Goal: Transaction & Acquisition: Purchase product/service

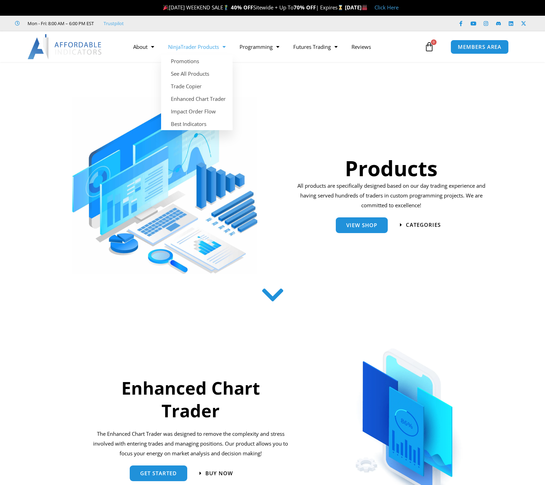
click at [226, 46] on span "Menu" at bounding box center [222, 47] width 7 height 12
click at [192, 72] on link "See All Products" at bounding box center [196, 73] width 71 height 13
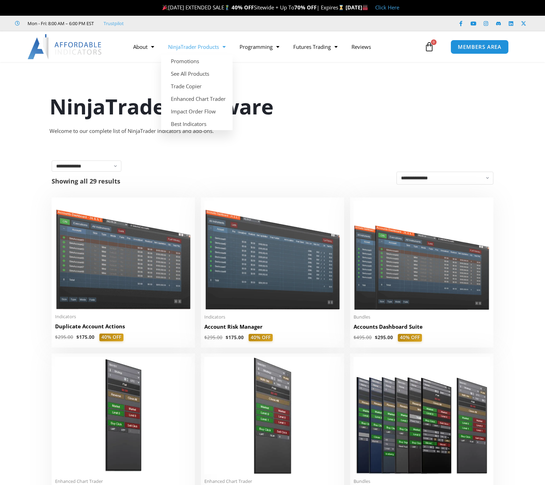
click at [223, 46] on span "Menu" at bounding box center [222, 47] width 7 height 12
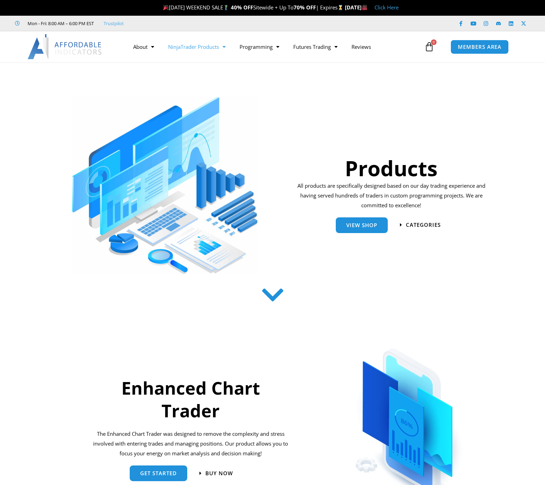
click at [200, 47] on link "NinjaTrader Products" at bounding box center [196, 47] width 71 height 16
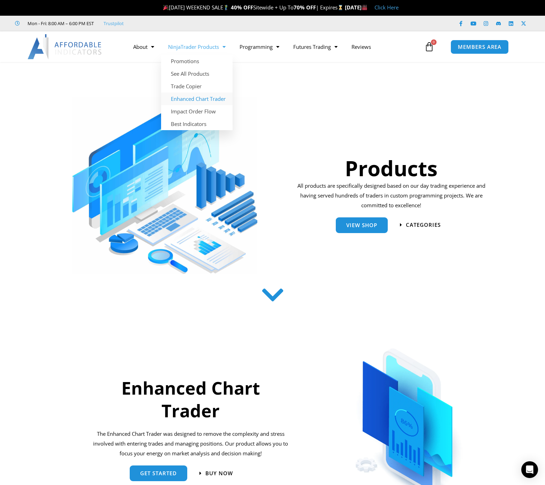
click at [198, 98] on link "Enhanced Chart Trader" at bounding box center [196, 98] width 71 height 13
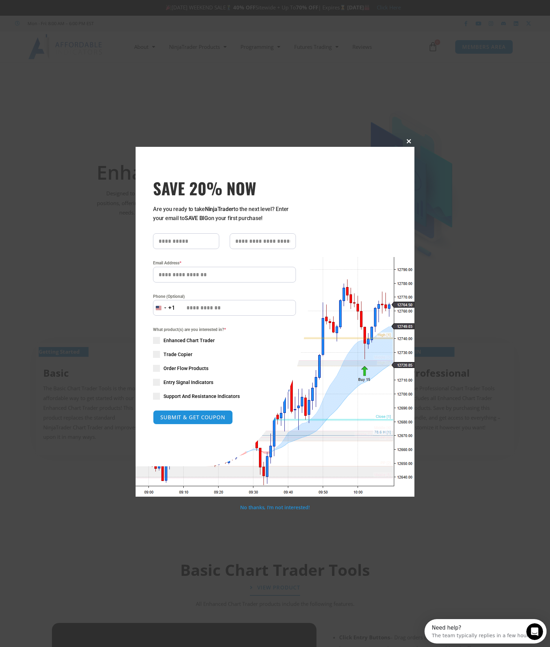
click at [409, 139] on span at bounding box center [408, 141] width 11 height 4
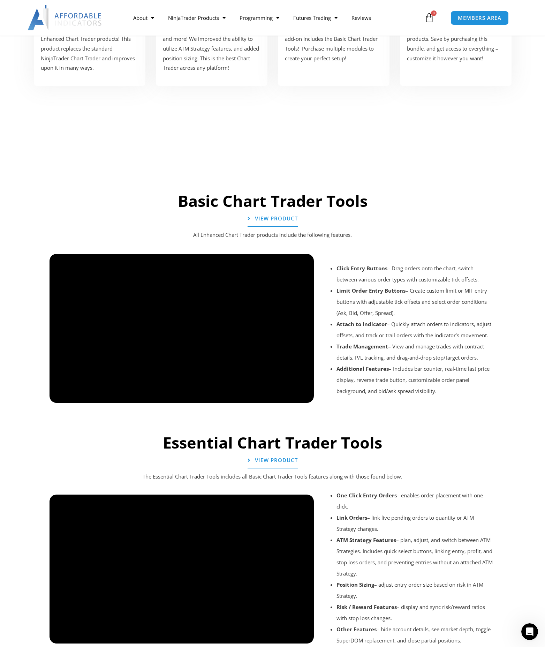
scroll to position [315, 0]
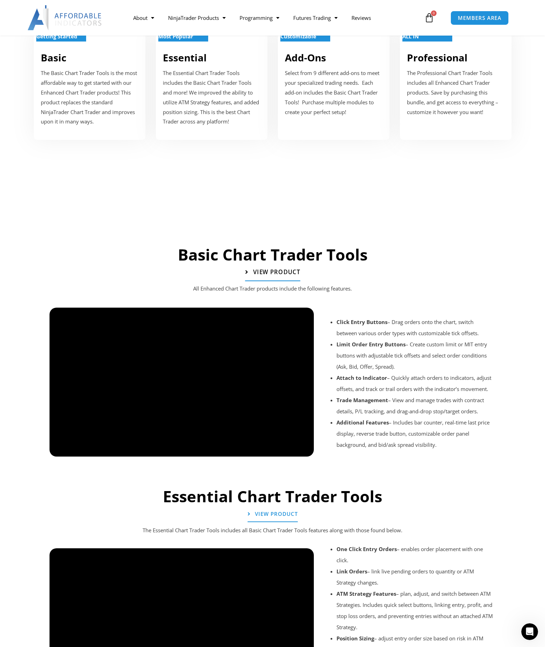
click at [272, 273] on span "View Product" at bounding box center [276, 272] width 47 height 6
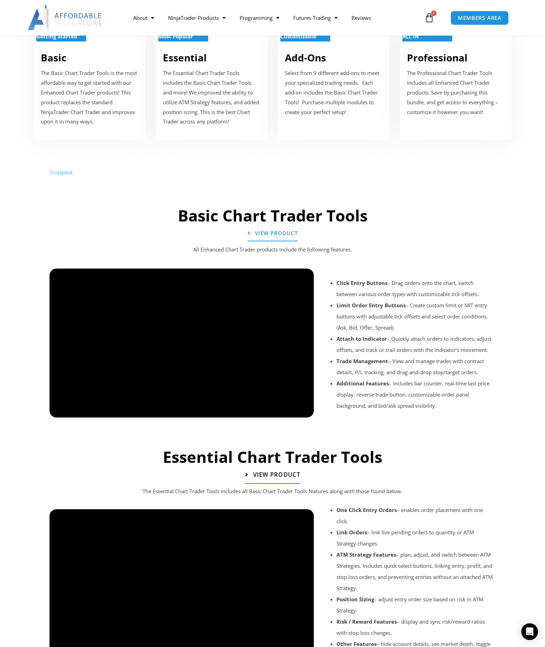
click at [275, 474] on span "View Product" at bounding box center [276, 475] width 47 height 6
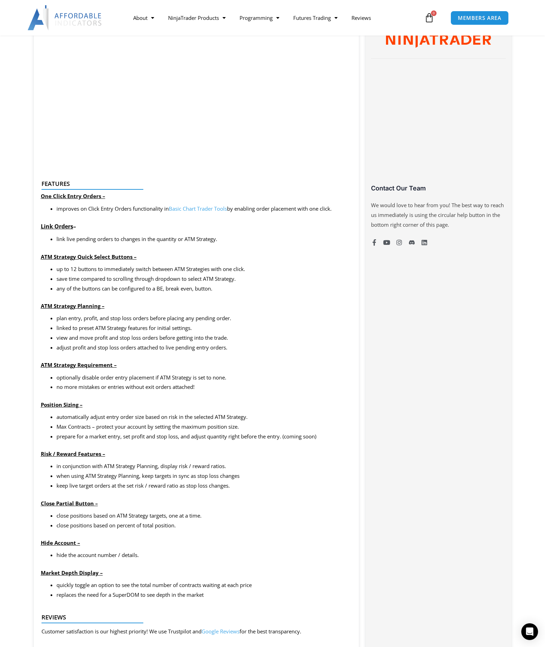
scroll to position [407, 0]
click at [185, 44] on link "See All Products" at bounding box center [196, 44] width 71 height 13
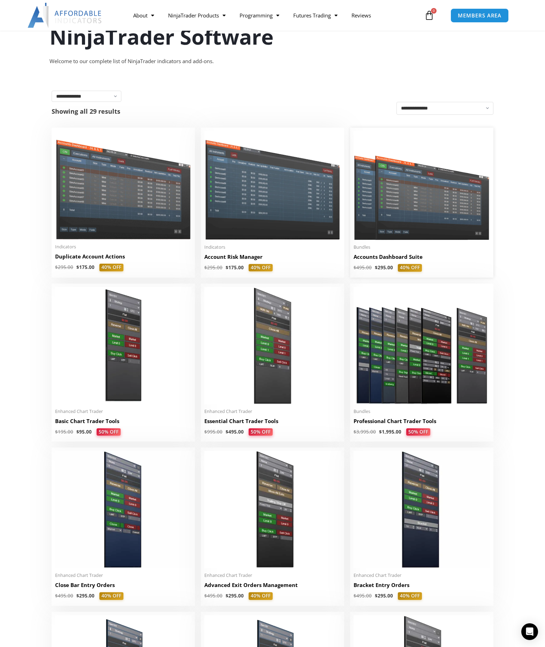
click at [378, 257] on h2 "Accounts Dashboard Suite" at bounding box center [421, 256] width 136 height 7
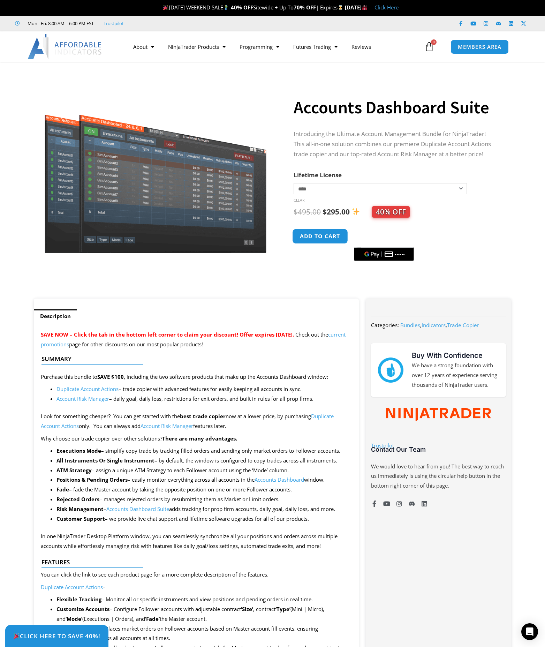
click at [316, 238] on button "Add to cart" at bounding box center [320, 236] width 56 height 15
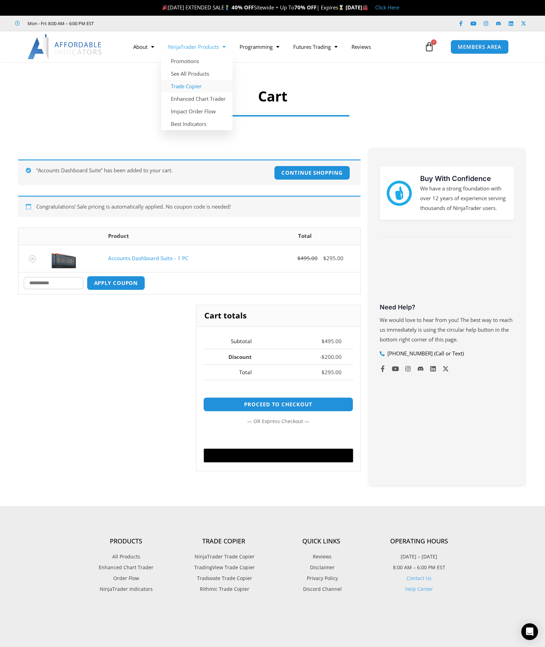
click at [186, 86] on link "Trade Copier" at bounding box center [196, 86] width 71 height 13
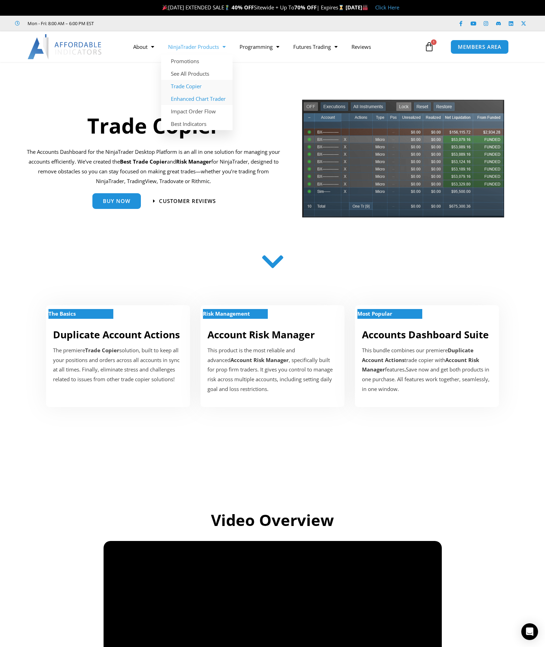
click at [195, 99] on link "Enhanced Chart Trader" at bounding box center [196, 98] width 71 height 13
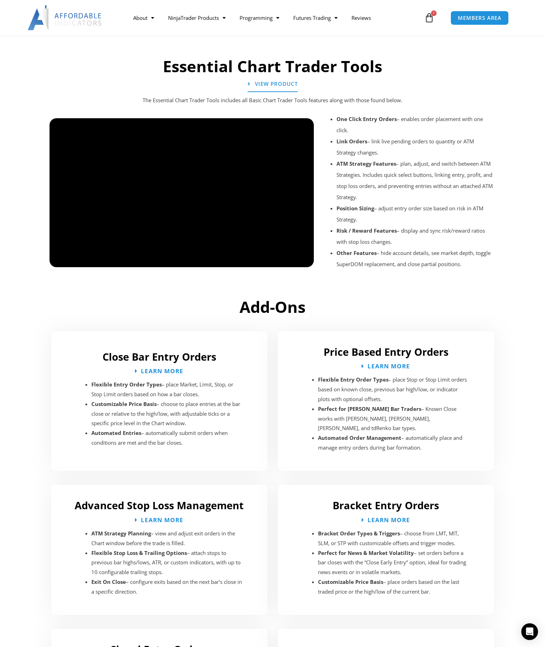
scroll to position [744, 0]
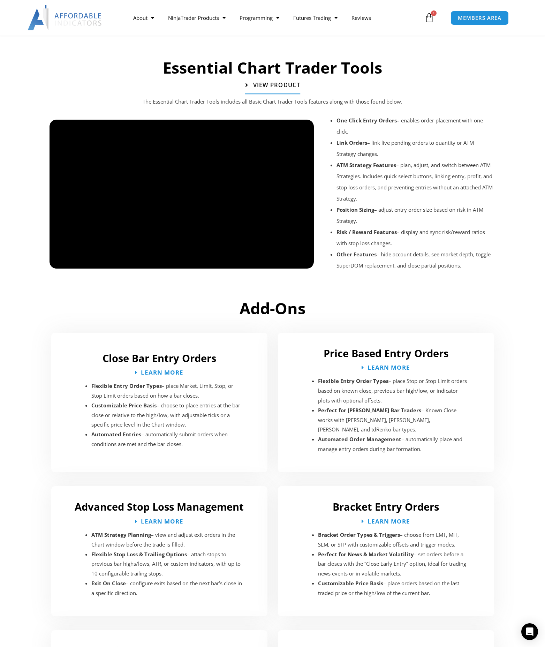
click at [269, 86] on span "View Product" at bounding box center [276, 85] width 47 height 6
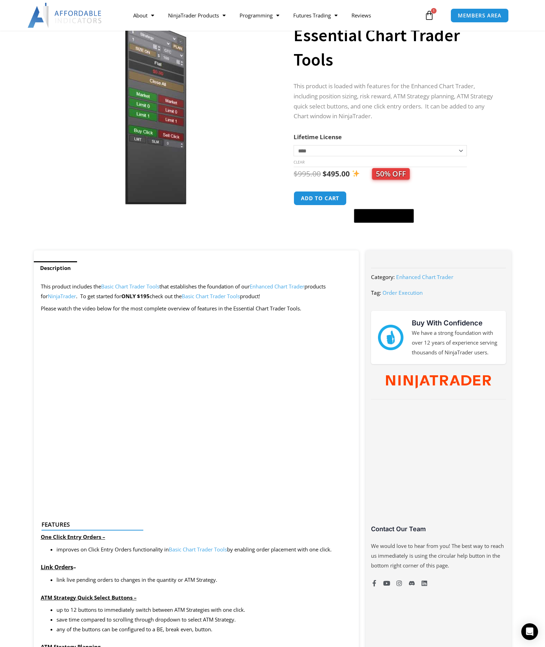
scroll to position [67, 0]
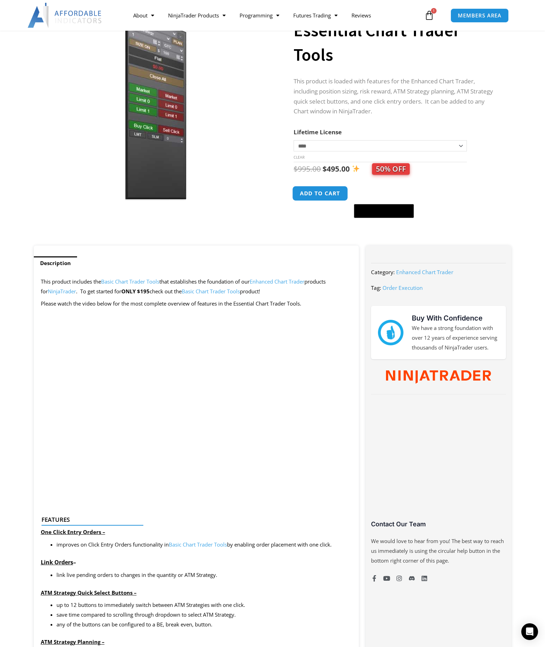
click at [323, 195] on button "Add to cart" at bounding box center [320, 193] width 56 height 15
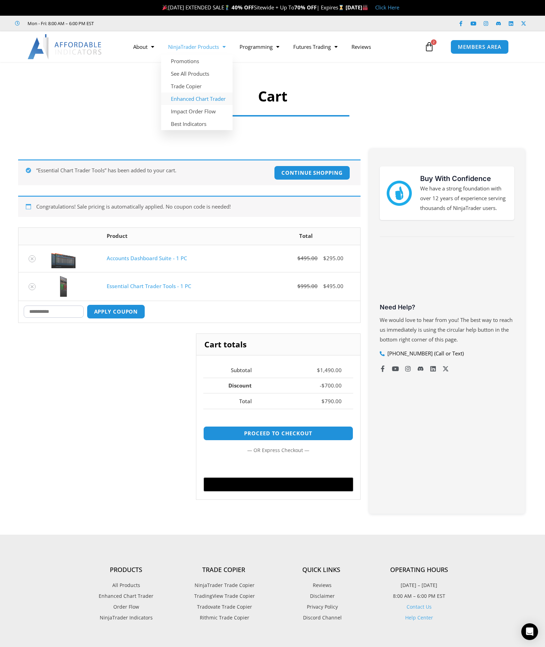
click at [189, 98] on link "Enhanced Chart Trader" at bounding box center [196, 98] width 71 height 13
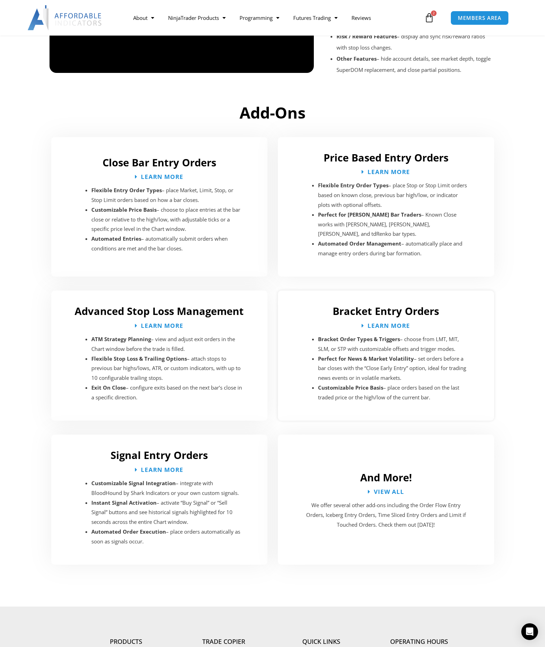
scroll to position [976, 0]
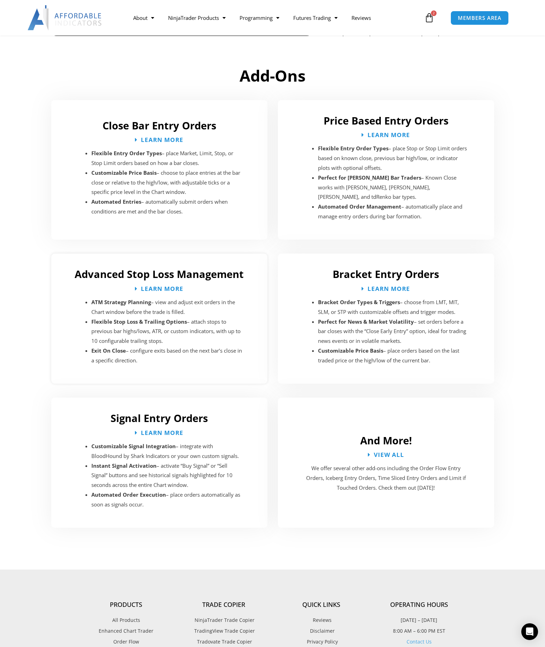
click at [155, 267] on h2 "Advanced Stop Loss Management" at bounding box center [159, 273] width 202 height 13
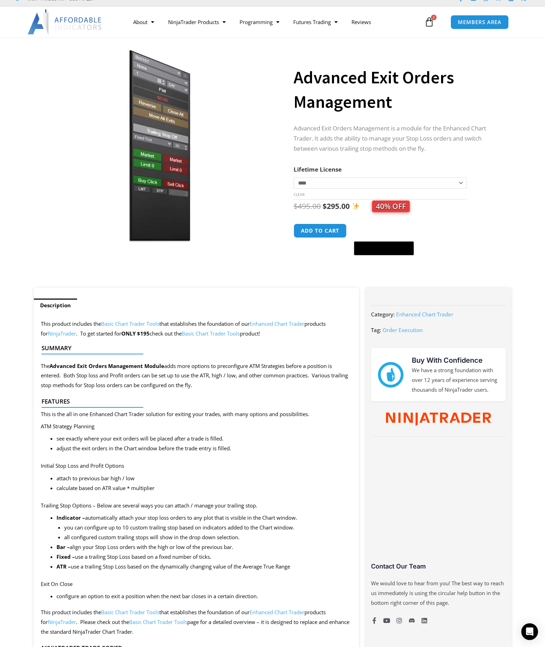
scroll to position [23, 0]
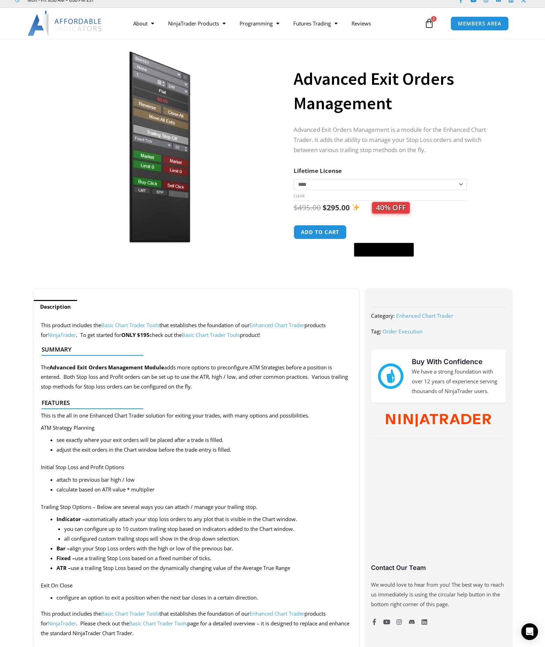
click at [433, 22] on icon at bounding box center [429, 23] width 10 height 10
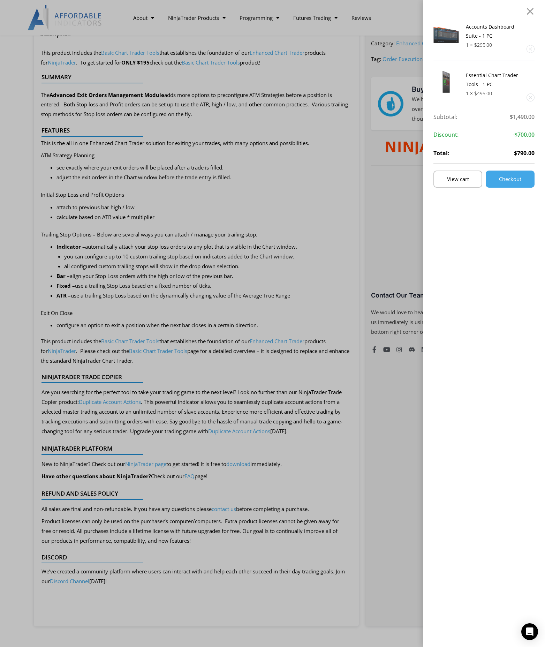
scroll to position [314, 0]
